Goal: Information Seeking & Learning: Learn about a topic

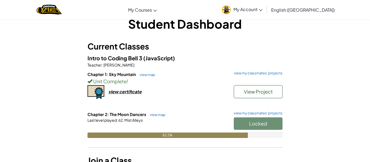
scroll to position [14, 0]
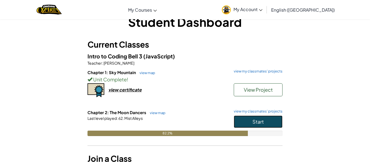
click at [273, 120] on button "Start" at bounding box center [258, 122] width 49 height 12
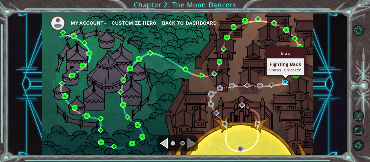
click at [285, 81] on img at bounding box center [286, 82] width 6 height 6
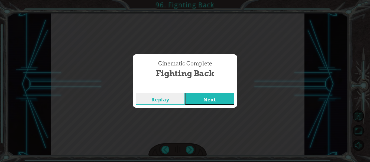
click at [228, 100] on button "Next" at bounding box center [209, 99] width 49 height 12
click at [225, 98] on button "Next" at bounding box center [209, 99] width 49 height 12
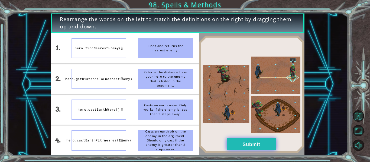
click at [261, 140] on button "Submit" at bounding box center [251, 145] width 49 height 12
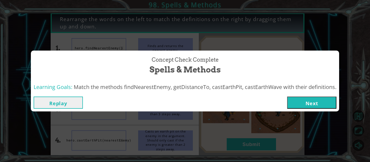
click at [321, 103] on button "Next" at bounding box center [311, 103] width 49 height 12
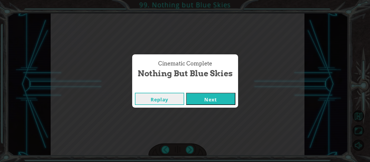
click at [225, 101] on button "Next" at bounding box center [210, 99] width 49 height 12
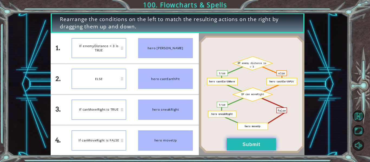
click at [235, 145] on button "Submit" at bounding box center [251, 145] width 49 height 12
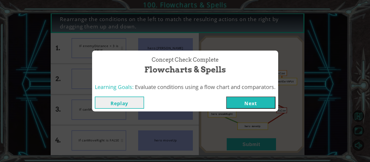
click at [247, 104] on button "Next" at bounding box center [250, 103] width 49 height 12
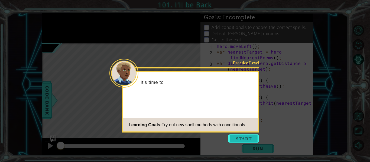
click at [241, 139] on button "Start" at bounding box center [244, 139] width 31 height 9
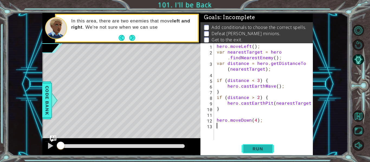
click at [249, 149] on span "Run" at bounding box center [257, 148] width 21 height 5
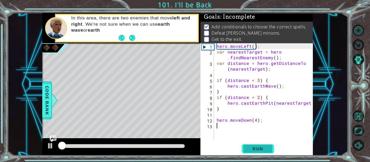
scroll to position [1, 0]
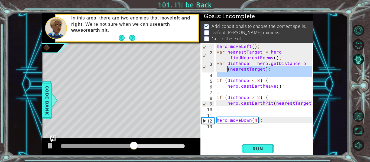
drag, startPoint x: 216, startPoint y: 79, endPoint x: 213, endPoint y: 73, distance: 7.8
click at [213, 73] on div "1 2 3 4 5 6 7 8 9 10 11 12 13 hero . moveLeft ( ) ; var nearestTarget = hero . …" at bounding box center [256, 91] width 111 height 97
click at [216, 72] on div "hero . moveLeft ( ) ; var nearestTarget = hero . findNearestEnemy ( ) ; var dis…" at bounding box center [265, 97] width 99 height 108
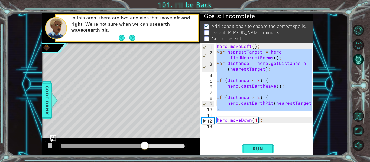
drag, startPoint x: 217, startPoint y: 52, endPoint x: 252, endPoint y: 113, distance: 70.5
click at [252, 113] on div "hero . moveLeft ( ) ; var nearestTarget = hero . findNearestEnemy ( ) ; var dis…" at bounding box center [265, 97] width 99 height 108
type textarea "}"
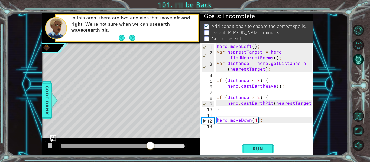
click at [256, 128] on div "hero . moveLeft ( ) ; var nearestTarget = hero . findNearestEnemy ( ) ; var dis…" at bounding box center [265, 97] width 99 height 108
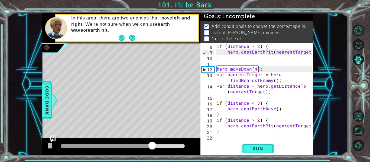
scroll to position [51, 0]
click at [224, 88] on div "if ( distance > 2 ) { hero . castEarthPit ( nearestTarget ) ; } hero . moveDown…" at bounding box center [265, 97] width 99 height 108
click at [225, 74] on div "if ( distance > 2 ) { hero . castEarthPit ( nearestTarget ) ; } hero . moveDown…" at bounding box center [265, 97] width 99 height 108
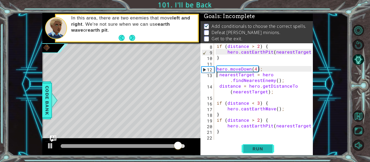
click at [256, 152] on button "Run" at bounding box center [258, 149] width 33 height 11
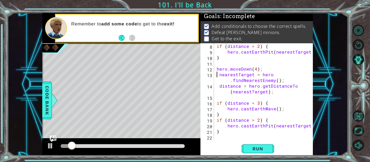
scroll to position [0, 0]
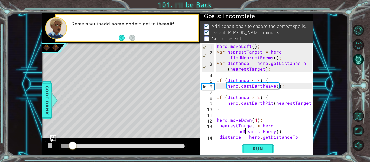
click at [245, 132] on div "hero . moveLeft ( ) ; var nearestTarget = hero . findNearestEnemy ( ) ; var dis…" at bounding box center [265, 100] width 99 height 114
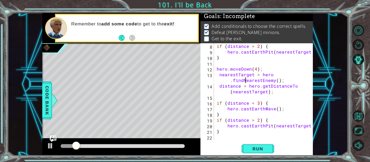
click at [243, 133] on div "if ( distance > 2 ) { hero . castEarthPit ( nearestTarget ) ; } hero . moveDown…" at bounding box center [265, 97] width 99 height 108
type textarea "}"
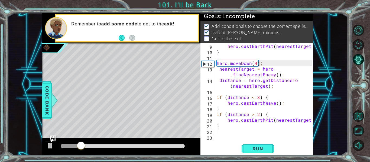
scroll to position [63, 0]
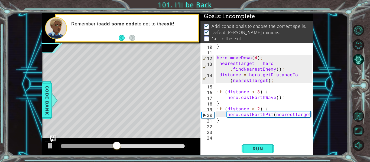
type textarea "m"
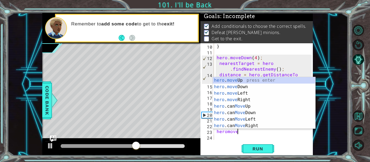
scroll to position [0, 1]
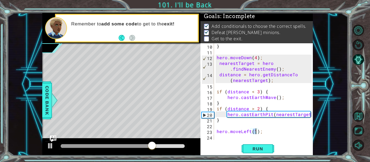
type textarea "hero.moveLeft(4);"
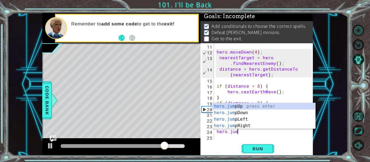
type textarea "hero.jump"
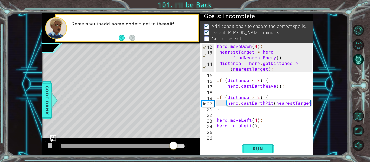
scroll to position [74, 0]
click at [263, 149] on span "Run" at bounding box center [257, 148] width 21 height 5
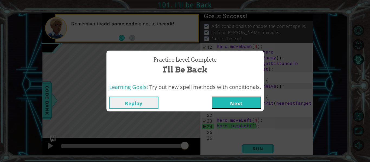
click at [234, 101] on button "Next" at bounding box center [236, 103] width 49 height 12
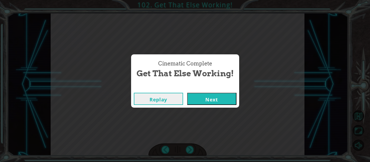
click at [219, 100] on button "Next" at bounding box center [211, 99] width 49 height 12
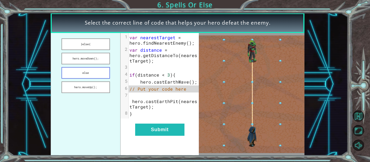
click at [95, 73] on button "else" at bounding box center [86, 73] width 49 height 12
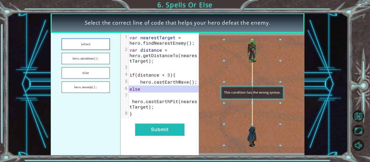
click at [70, 45] on button "}else{" at bounding box center [86, 45] width 49 height 12
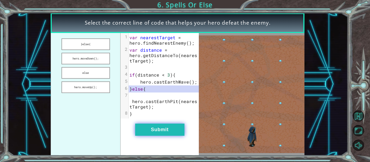
click at [147, 128] on button "Submit" at bounding box center [159, 130] width 49 height 12
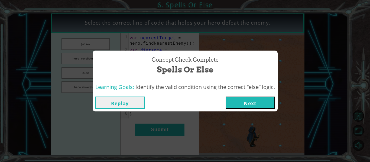
click at [251, 102] on button "Next" at bounding box center [250, 103] width 49 height 12
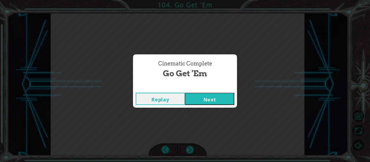
click at [228, 98] on button "Next" at bounding box center [209, 99] width 49 height 12
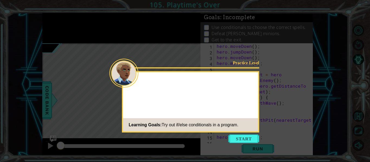
scroll to position [68, 0]
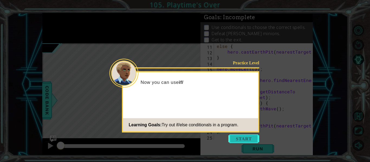
click at [240, 141] on button "Start" at bounding box center [244, 139] width 31 height 9
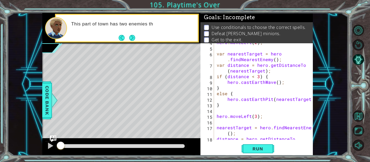
scroll to position [0, 0]
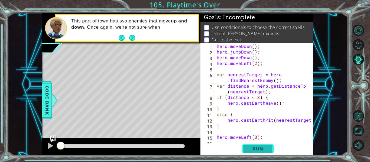
click at [255, 154] on button "Run" at bounding box center [258, 149] width 33 height 11
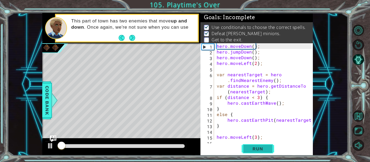
scroll to position [1, 0]
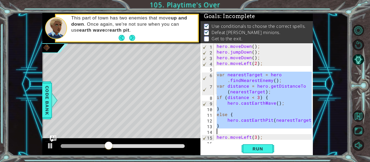
drag, startPoint x: 216, startPoint y: 73, endPoint x: 239, endPoint y: 132, distance: 63.6
click at [239, 132] on div "hero . moveDown ( ) ; hero . jumpDown ( ) ; hero . moveDown ( ) ; hero . moveLe…" at bounding box center [265, 97] width 99 height 108
type textarea "}"
click at [239, 132] on div "hero . moveDown ( ) ; hero . jumpDown ( ) ; hero . moveDown ( ) ; hero . moveLe…" at bounding box center [264, 91] width 96 height 97
drag, startPoint x: 216, startPoint y: 75, endPoint x: 234, endPoint y: 130, distance: 57.7
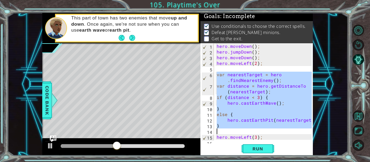
click at [234, 130] on div "hero . moveDown ( ) ; hero . jumpDown ( ) ; hero . moveDown ( ) ; hero . moveLe…" at bounding box center [265, 97] width 99 height 108
type textarea "}"
click at [337, 110] on div "1 ההההההההההההההההההההההההההההההההההההההההההההההההההההההההההההההההההההההההההההה…" at bounding box center [177, 84] width 341 height 143
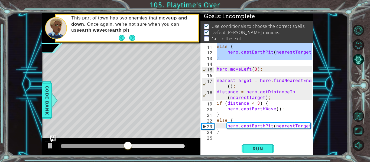
scroll to position [68, 0]
click at [282, 138] on div "else { hero . castEarthPit ( nearestTarget ) ; } hero . moveLeft ( 3 ) ; neares…" at bounding box center [265, 97] width 99 height 108
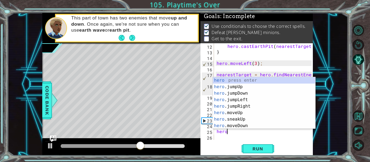
scroll to position [0, 1]
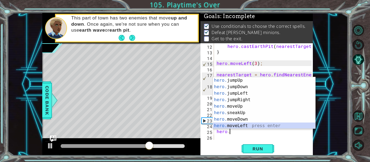
type textarea "hero.moveLeft(1);"
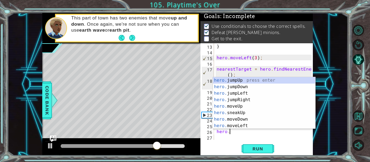
scroll to position [0, 1]
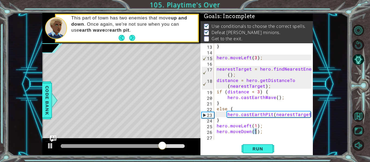
type textarea "hero.moveDown(1);"
click at [273, 152] on button "Run" at bounding box center [258, 149] width 33 height 11
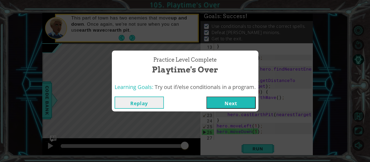
click at [215, 105] on button "Next" at bounding box center [231, 103] width 49 height 12
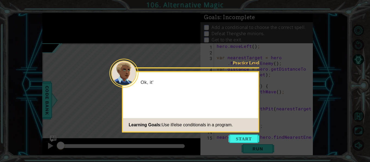
scroll to position [23, 0]
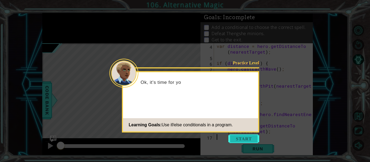
click at [236, 137] on button "Start" at bounding box center [244, 139] width 31 height 9
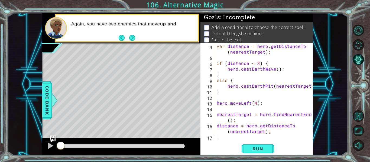
scroll to position [0, 0]
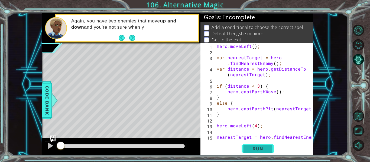
click at [251, 149] on span "Run" at bounding box center [257, 148] width 21 height 5
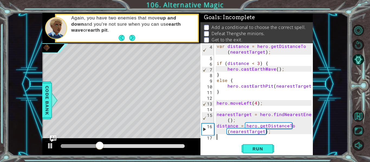
scroll to position [23, 0]
click at [226, 139] on div "var distance = hero . getDistanceTo ( nearestTarget ) ; if ( distance < 3 ) { h…" at bounding box center [265, 100] width 99 height 114
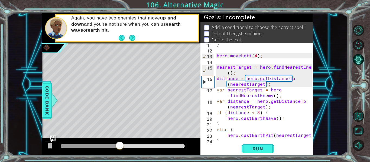
scroll to position [80, 0]
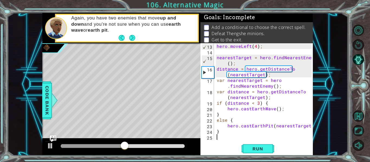
click at [224, 82] on div "hero . moveLeft ( 4 ) ; nearestTarget = hero . findNearestEnemy ( ) ; distance …" at bounding box center [265, 97] width 99 height 108
click at [274, 96] on div "hero . moveLeft ( 4 ) ; nearestTarget = hero . findNearestEnemy ( ) ; distance …" at bounding box center [265, 97] width 99 height 108
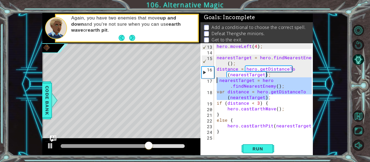
drag, startPoint x: 274, startPoint y: 97, endPoint x: 210, endPoint y: 81, distance: 65.8
click at [210, 81] on div "var distance = hero.getDistanceTo(nearestTarget); 13 14 15 16 17 18 19 20 21 22…" at bounding box center [256, 91] width 111 height 97
type textarea "nearestTarget = hero.findNearestEnemy(); var distance = hero.getDistanceTo(near…"
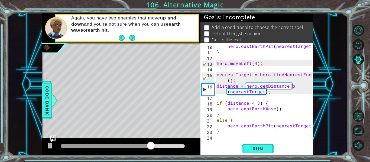
scroll to position [63, 0]
click at [261, 149] on span "Run" at bounding box center [257, 148] width 21 height 5
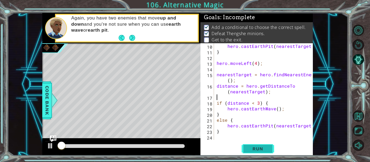
scroll to position [1, 0]
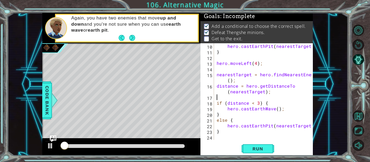
click at [245, 136] on div "hero . castEarthPit ( nearestTarget ) ; } hero . moveLeft ( 4 ) ; nearestTarget…" at bounding box center [265, 97] width 99 height 108
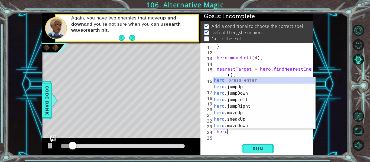
scroll to position [0, 1]
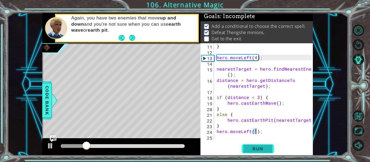
type textarea "hero.moveLeft(1);"
click at [258, 152] on span "Run" at bounding box center [257, 148] width 21 height 5
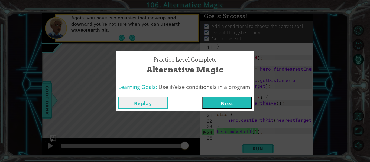
click at [212, 101] on button "Next" at bounding box center [227, 103] width 49 height 12
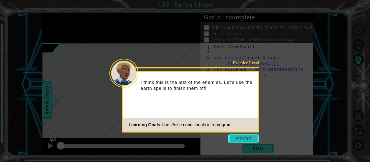
click at [241, 137] on button "Start" at bounding box center [244, 139] width 31 height 9
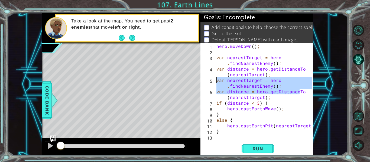
click at [185, 79] on div "1 ההההההההההההההההההההההההההההההההההההההההההההההההההההההההההההההההההההההההההההה…" at bounding box center [177, 84] width 271 height 143
type textarea "o(nearestTarget);"
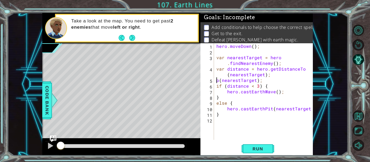
click at [246, 118] on div "hero . moveDown ( ) ; var nearestTarget = hero . findNearestEnemy ( ) ; var dis…" at bounding box center [265, 97] width 99 height 108
click at [251, 150] on span "Run" at bounding box center [257, 148] width 21 height 5
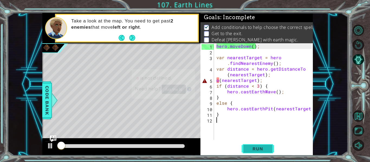
scroll to position [1, 0]
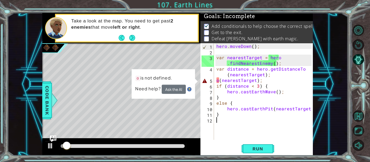
click at [219, 79] on div "hero . moveDown ( ) ; var nearestTarget = hero . findNearestEnemy ( ) ; var dis…" at bounding box center [265, 97] width 99 height 108
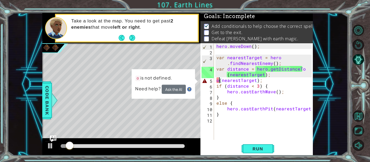
type textarea "(nearestTarget);"
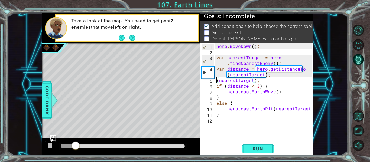
click at [234, 127] on div "hero . moveDown ( ) ; var nearestTarget = hero . findNearestEnemy ( ) ; var dis…" at bounding box center [265, 97] width 99 height 108
click at [246, 148] on button "Run" at bounding box center [258, 149] width 33 height 11
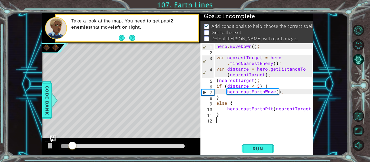
click at [219, 127] on div "hero . moveDown ( ) ; var nearestTarget = hero . findNearestEnemy ( ) ; var dis…" at bounding box center [265, 97] width 99 height 108
type textarea "hero.mobedown"
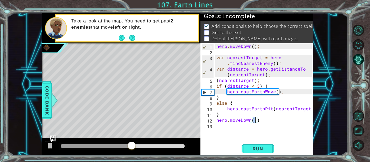
scroll to position [0, 2]
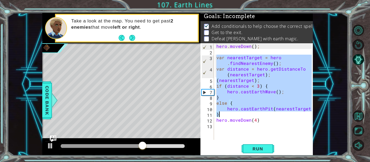
drag, startPoint x: 216, startPoint y: 56, endPoint x: 228, endPoint y: 115, distance: 59.4
click at [228, 115] on div "hero . moveDown ( ) ; var nearestTarget = hero . findNearestEnemy ( ) ; var dis…" at bounding box center [265, 97] width 99 height 108
type textarea "hero.castEarthPit(nearestTarget); }"
click at [262, 126] on div "hero . moveDown ( ) ; var nearestTarget = hero . findNearestEnemy ( ) ; var dis…" at bounding box center [265, 97] width 99 height 108
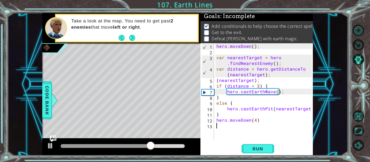
paste textarea "}"
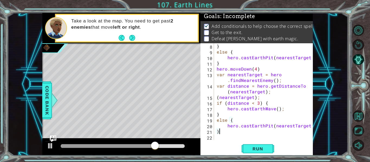
click at [224, 85] on div "} else { hero . castEarthPit ( nearestTarget ) ; } hero . moveDown ( 4 ) var ne…" at bounding box center [265, 97] width 99 height 108
click at [225, 73] on div "} else { hero . castEarthPit ( nearestTarget ) ; } hero . moveDown ( 4 ) var ne…" at bounding box center [265, 97] width 99 height 108
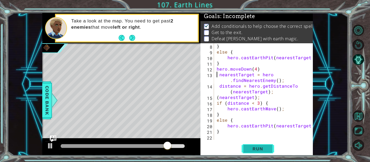
type textarea "nearestTarget = hero.findNearestEnemy();"
click at [254, 154] on button "Run" at bounding box center [258, 149] width 33 height 11
